Goal: Task Accomplishment & Management: Manage account settings

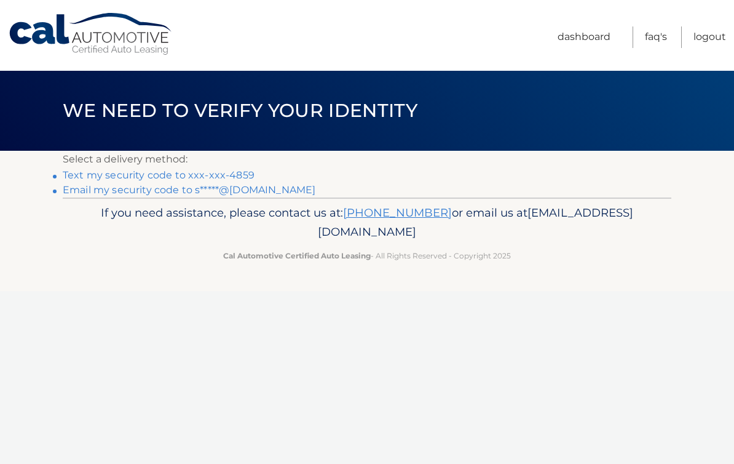
click at [243, 169] on link "Text my security code to xxx-xxx-4859" at bounding box center [159, 175] width 192 height 12
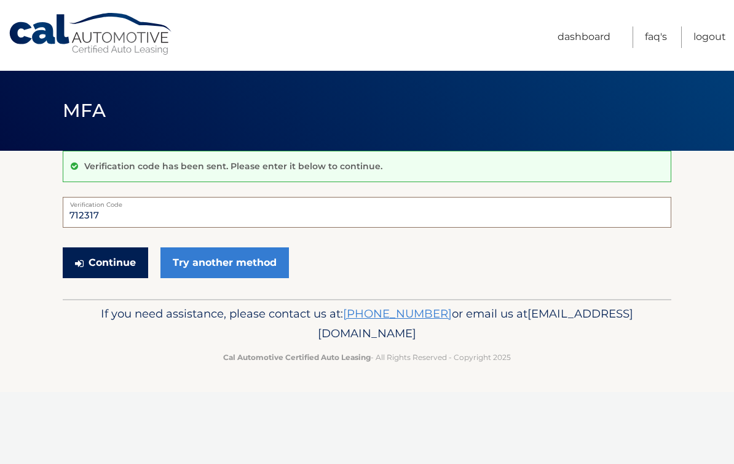
type input "712317"
click at [122, 263] on button "Continue" at bounding box center [105, 262] width 85 height 31
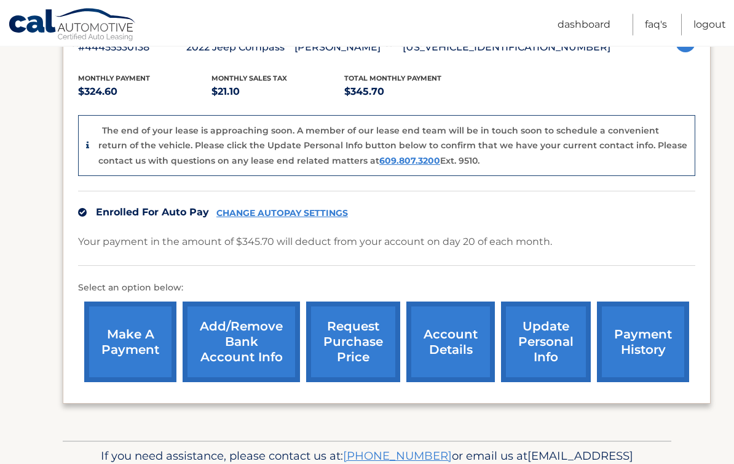
scroll to position [287, 0]
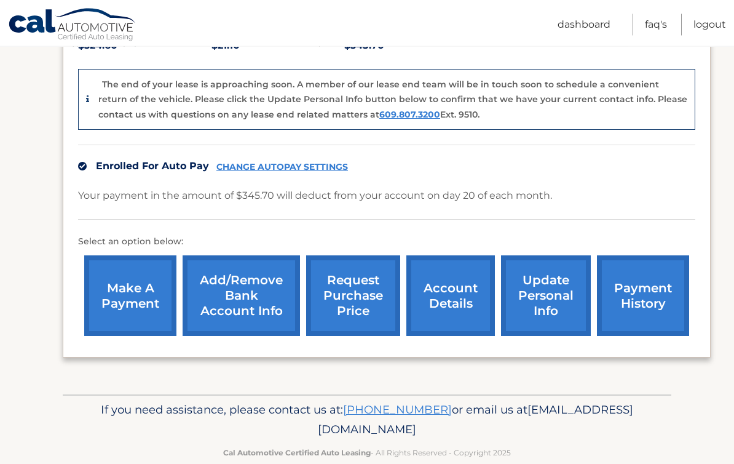
click at [354, 430] on span "[EMAIL_ADDRESS][DOMAIN_NAME]" at bounding box center [475, 420] width 315 height 34
click at [360, 421] on span "[EMAIL_ADDRESS][DOMAIN_NAME]" at bounding box center [475, 420] width 315 height 34
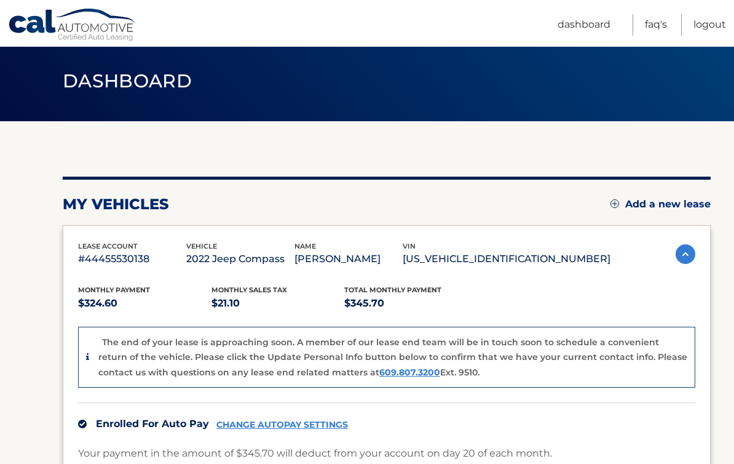
scroll to position [0, 0]
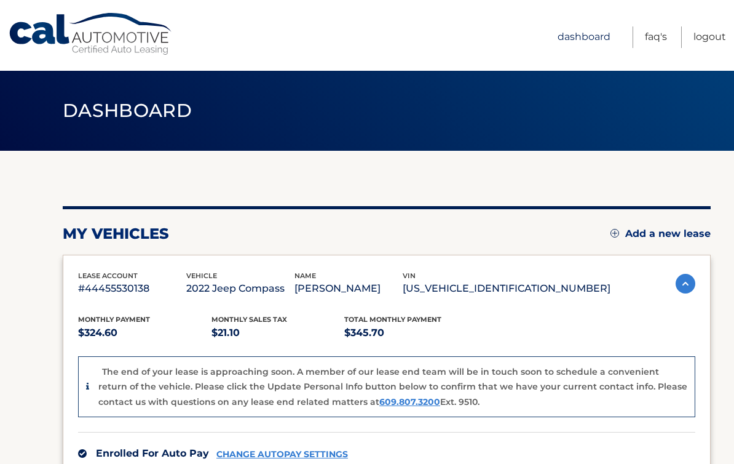
click at [602, 32] on link "Dashboard" at bounding box center [584, 37] width 53 height 22
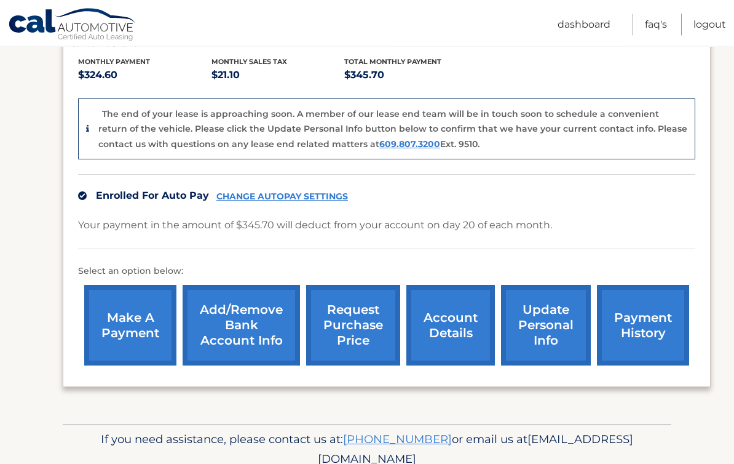
scroll to position [258, 0]
click at [550, 326] on link "update personal info" at bounding box center [546, 325] width 90 height 81
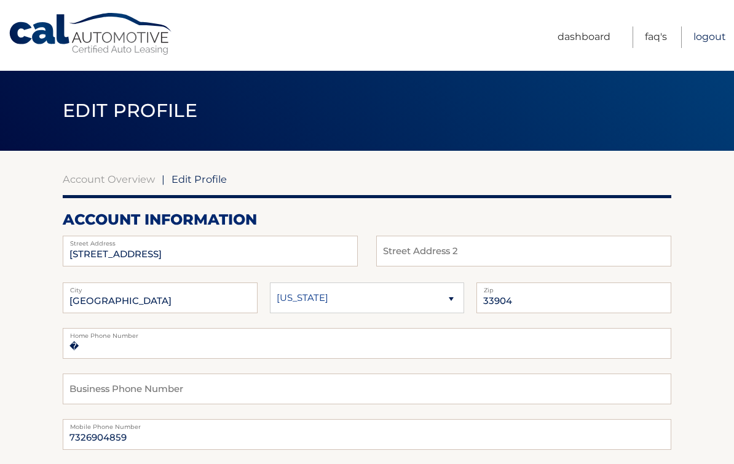
click at [708, 37] on link "Logout" at bounding box center [710, 37] width 33 height 22
